Goal: Navigation & Orientation: Find specific page/section

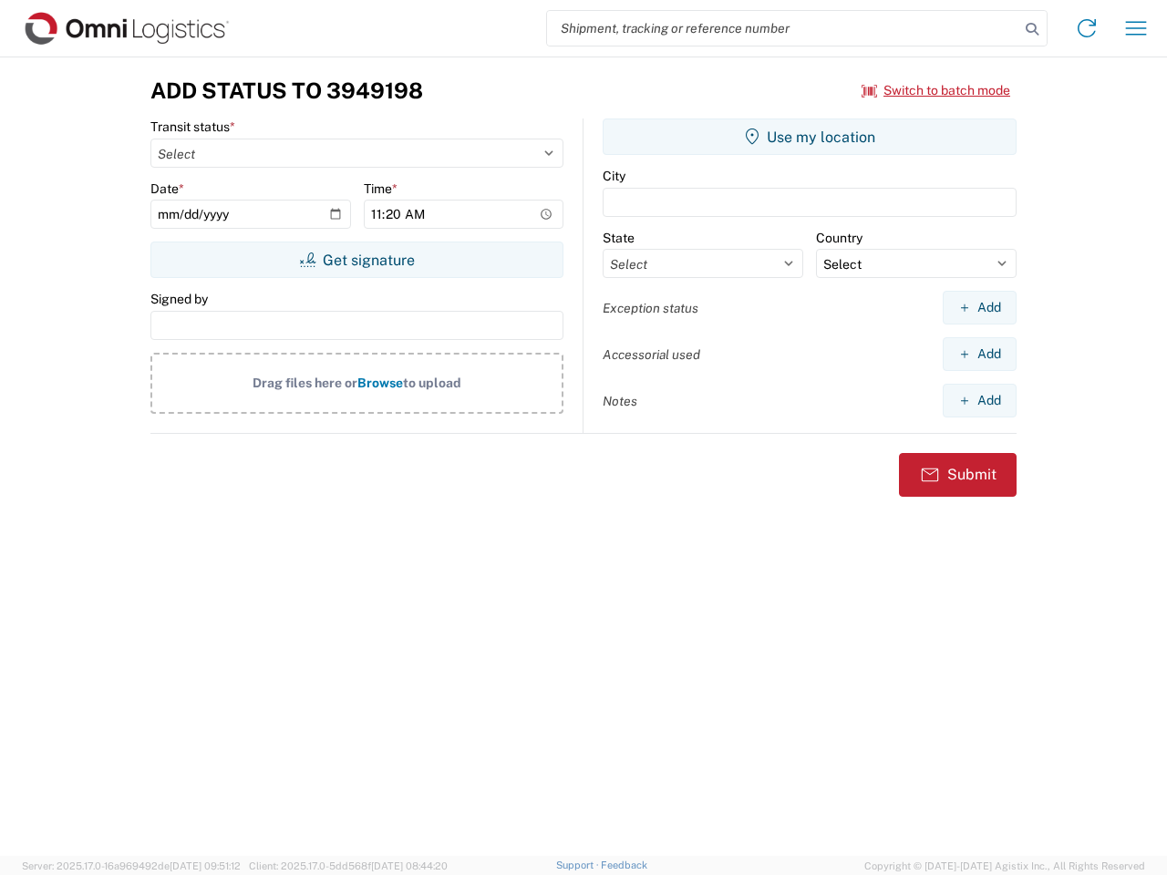
click at [783, 28] on input "search" at bounding box center [783, 28] width 472 height 35
click at [1032, 29] on icon at bounding box center [1032, 29] width 26 height 26
click at [1087, 28] on icon at bounding box center [1086, 28] width 29 height 29
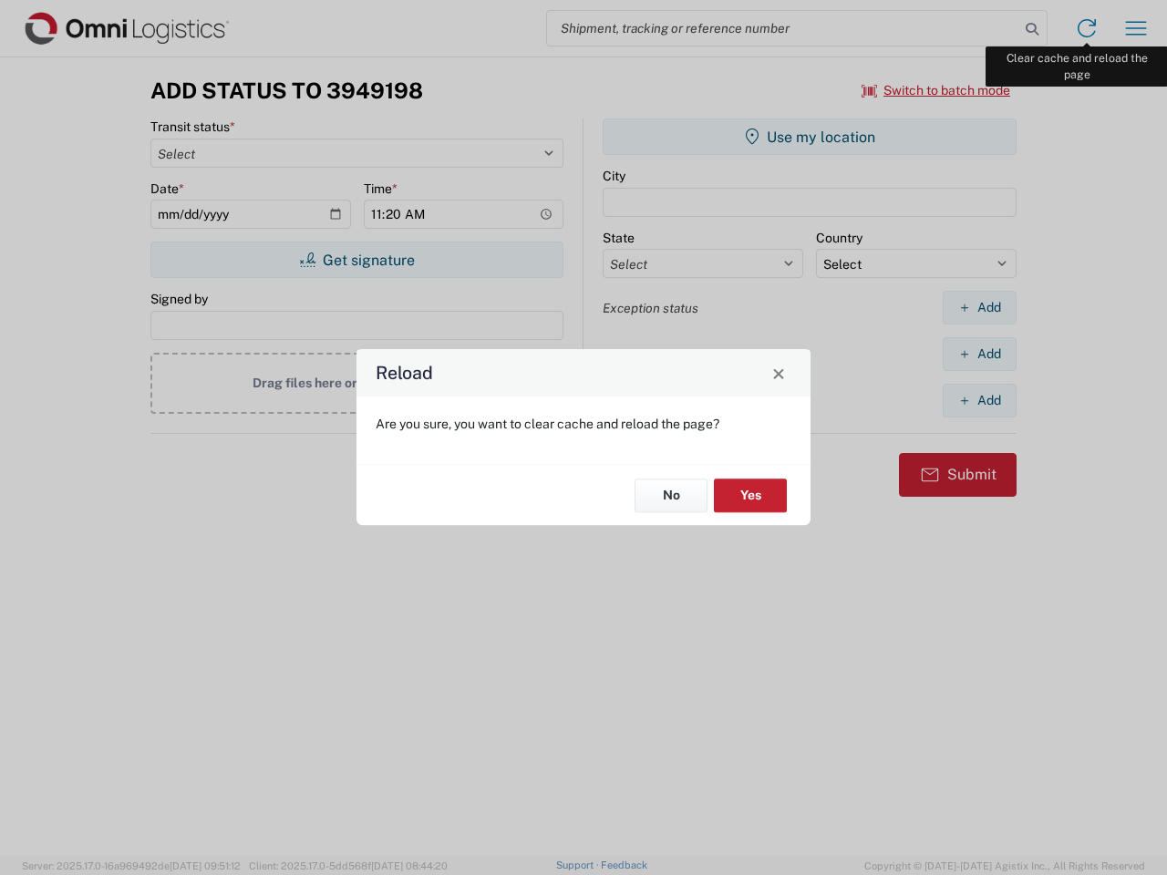
click at [1136, 28] on div "Reload Are you sure, you want to clear cache and reload the page? No Yes" at bounding box center [583, 437] width 1167 height 875
click at [936, 90] on div "Reload Are you sure, you want to clear cache and reload the page? No Yes" at bounding box center [583, 437] width 1167 height 875
click at [356, 260] on div "Reload Are you sure, you want to clear cache and reload the page? No Yes" at bounding box center [583, 437] width 1167 height 875
click at [809, 137] on div "Reload Are you sure, you want to clear cache and reload the page? No Yes" at bounding box center [583, 437] width 1167 height 875
click at [979, 307] on div "Reload Are you sure, you want to clear cache and reload the page? No Yes" at bounding box center [583, 437] width 1167 height 875
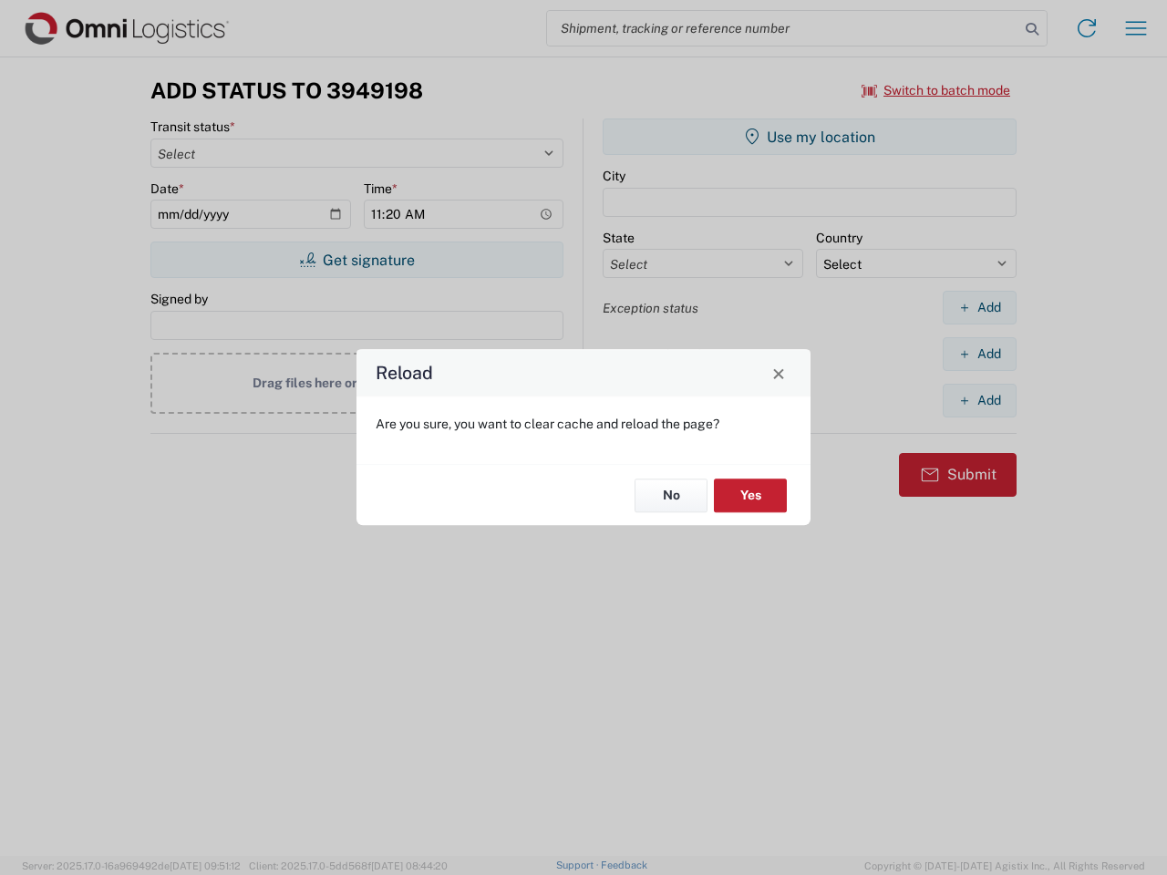
click at [979, 354] on div "Reload Are you sure, you want to clear cache and reload the page? No Yes" at bounding box center [583, 437] width 1167 height 875
click at [979, 400] on div "Reload Are you sure, you want to clear cache and reload the page? No Yes" at bounding box center [583, 437] width 1167 height 875
